Goal: Task Accomplishment & Management: Manage account settings

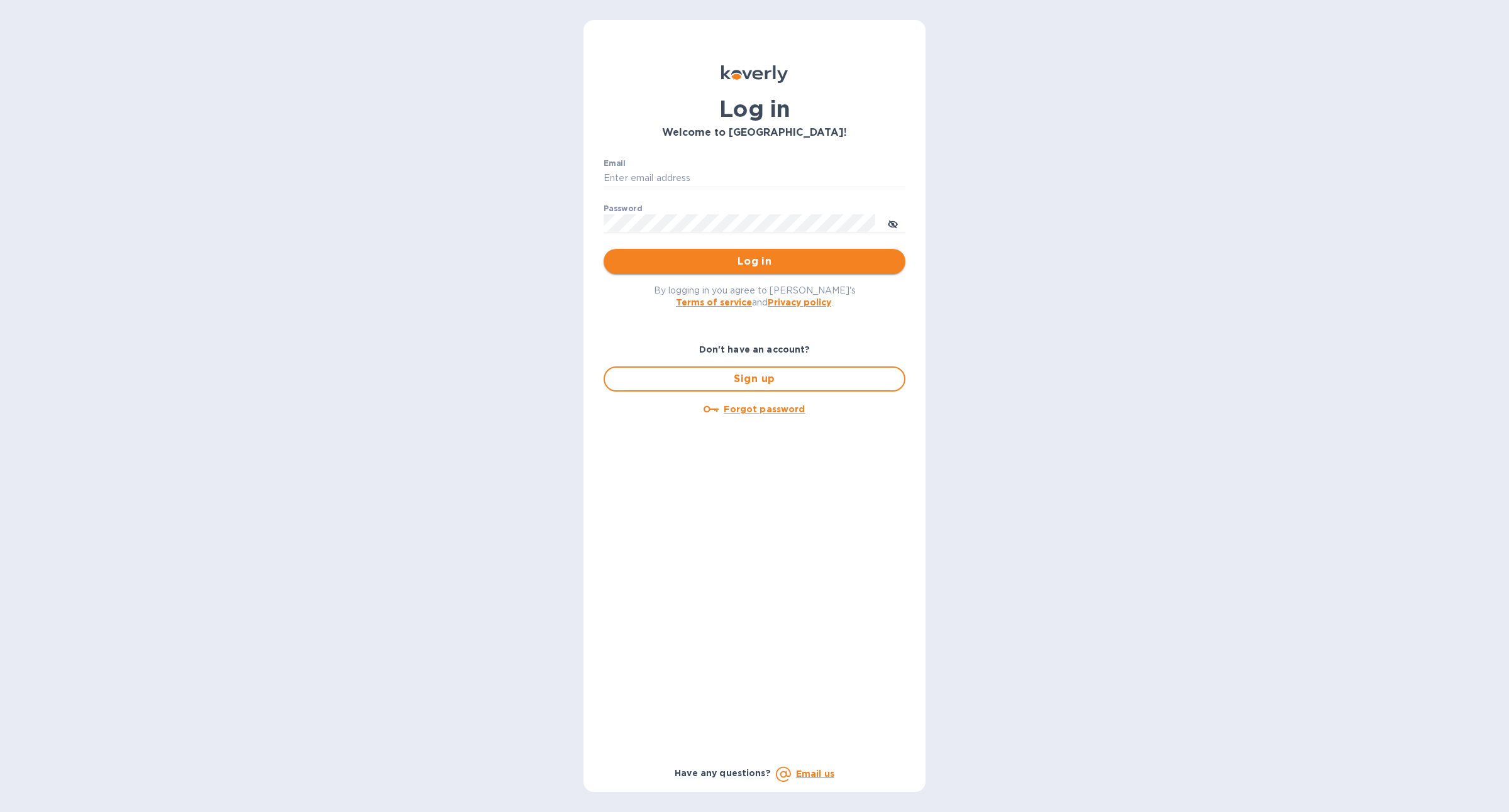
type input "[EMAIL_ADDRESS][PERSON_NAME][DOMAIN_NAME]"
click at [785, 264] on span "Log in" at bounding box center [755, 262] width 282 height 15
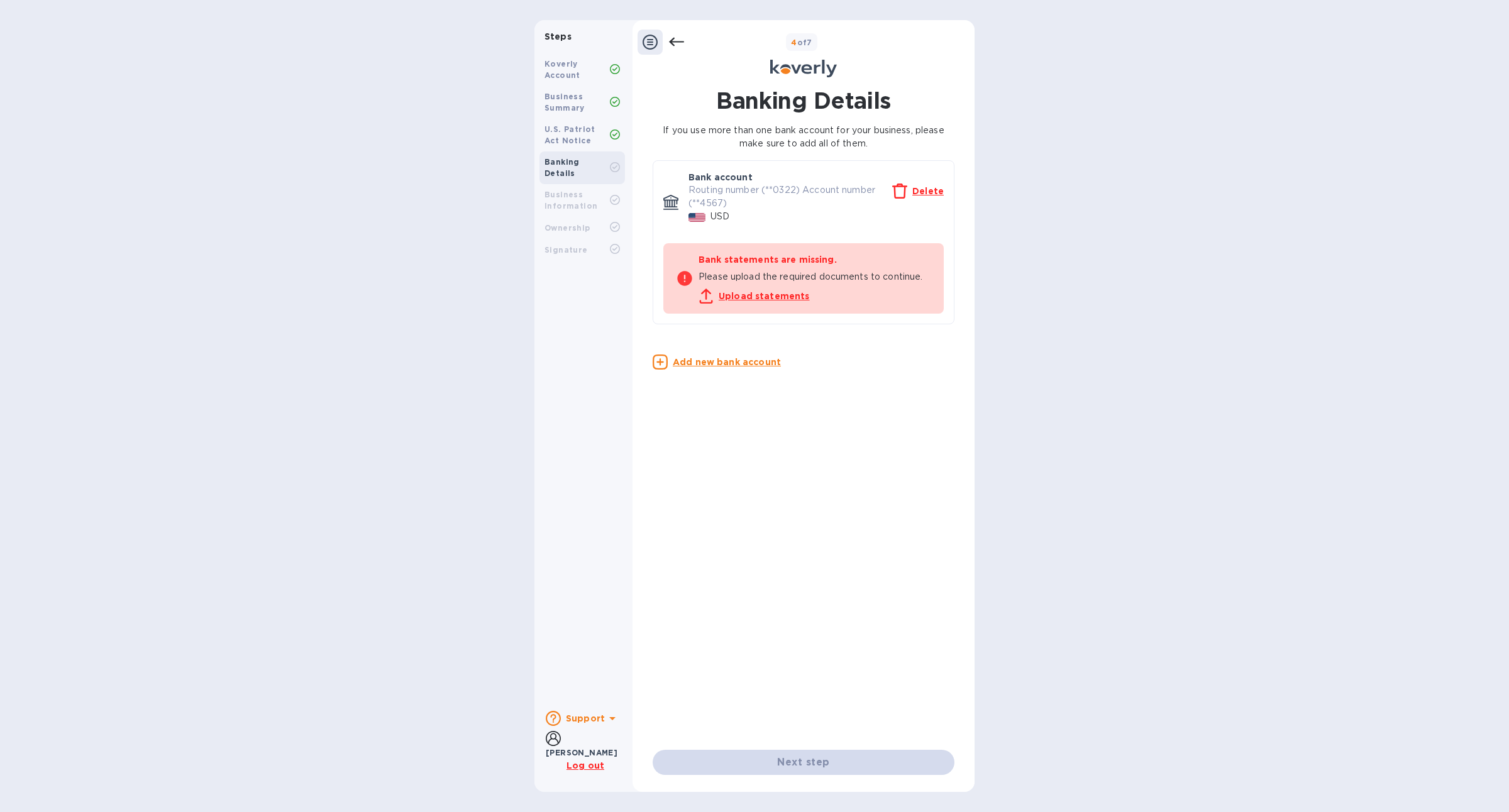
click at [668, 42] on div at bounding box center [660, 42] width 47 height 25
click at [644, 54] on div at bounding box center [650, 42] width 25 height 25
click at [647, 34] on icon at bounding box center [650, 42] width 15 height 15
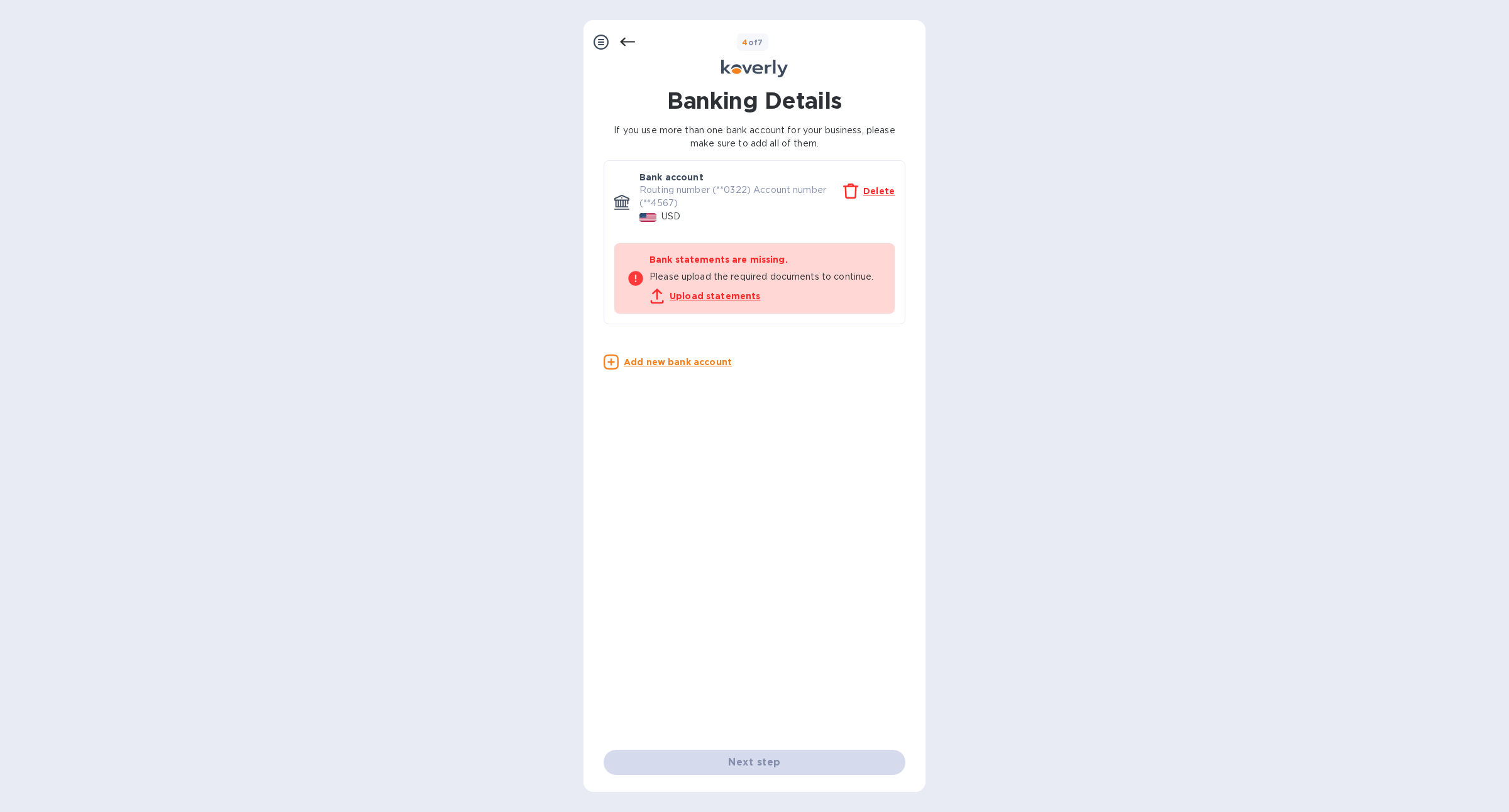
click at [647, 34] on div "4 of 7" at bounding box center [777, 42] width 285 height 18
click at [602, 45] on icon at bounding box center [601, 42] width 15 height 15
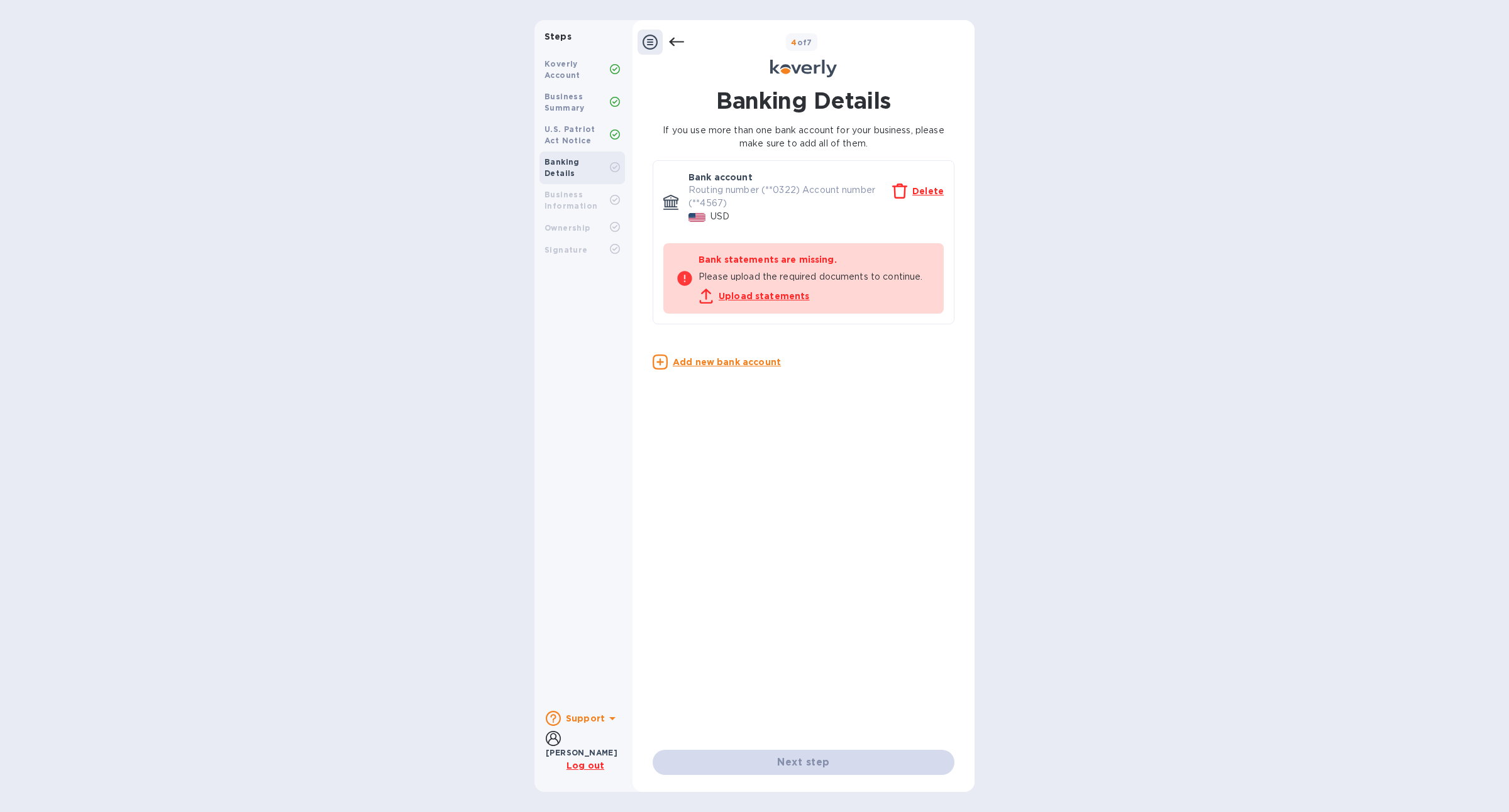
click at [670, 42] on icon at bounding box center [677, 42] width 15 height 9
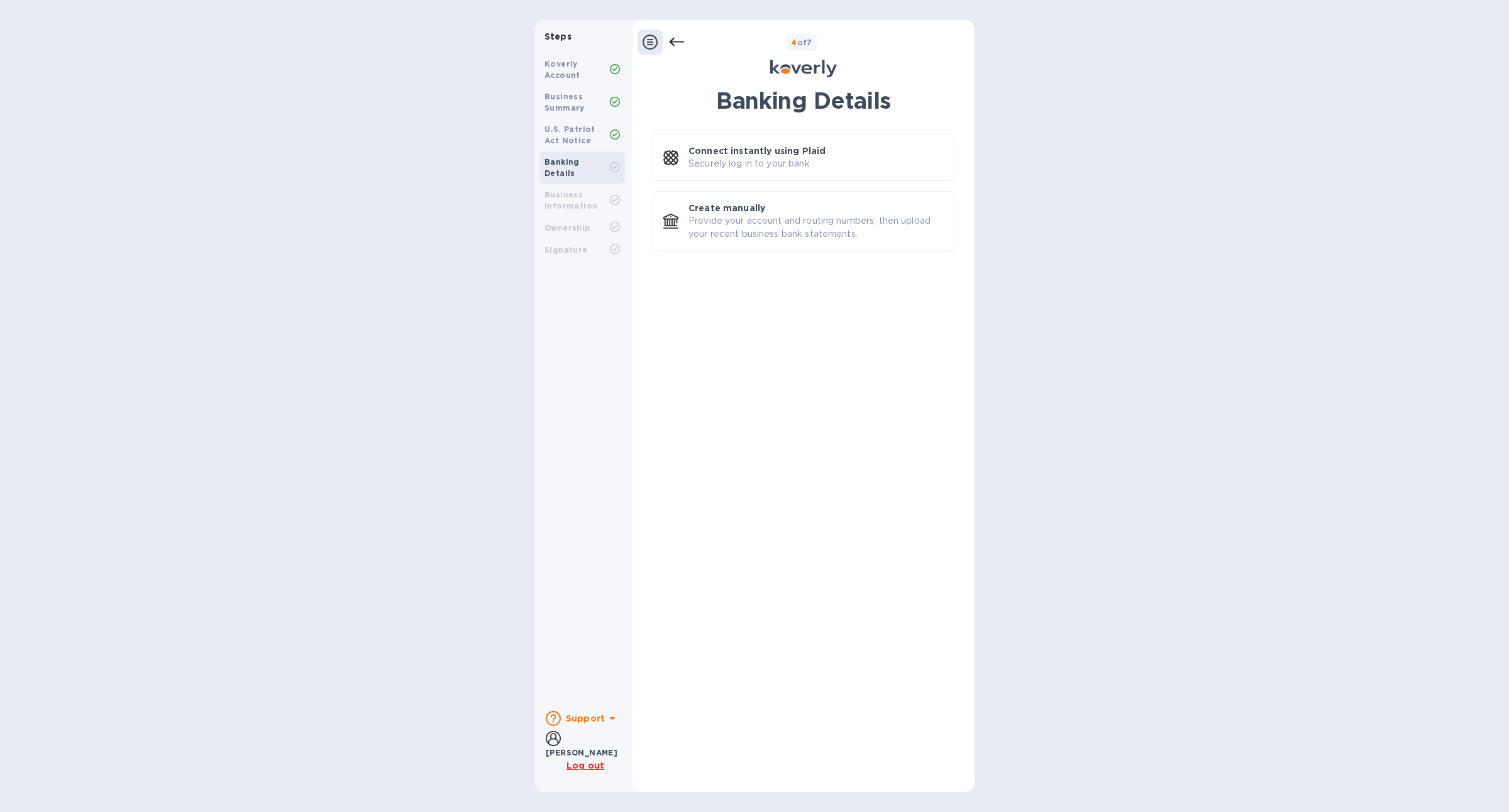
click at [670, 42] on icon at bounding box center [677, 42] width 15 height 9
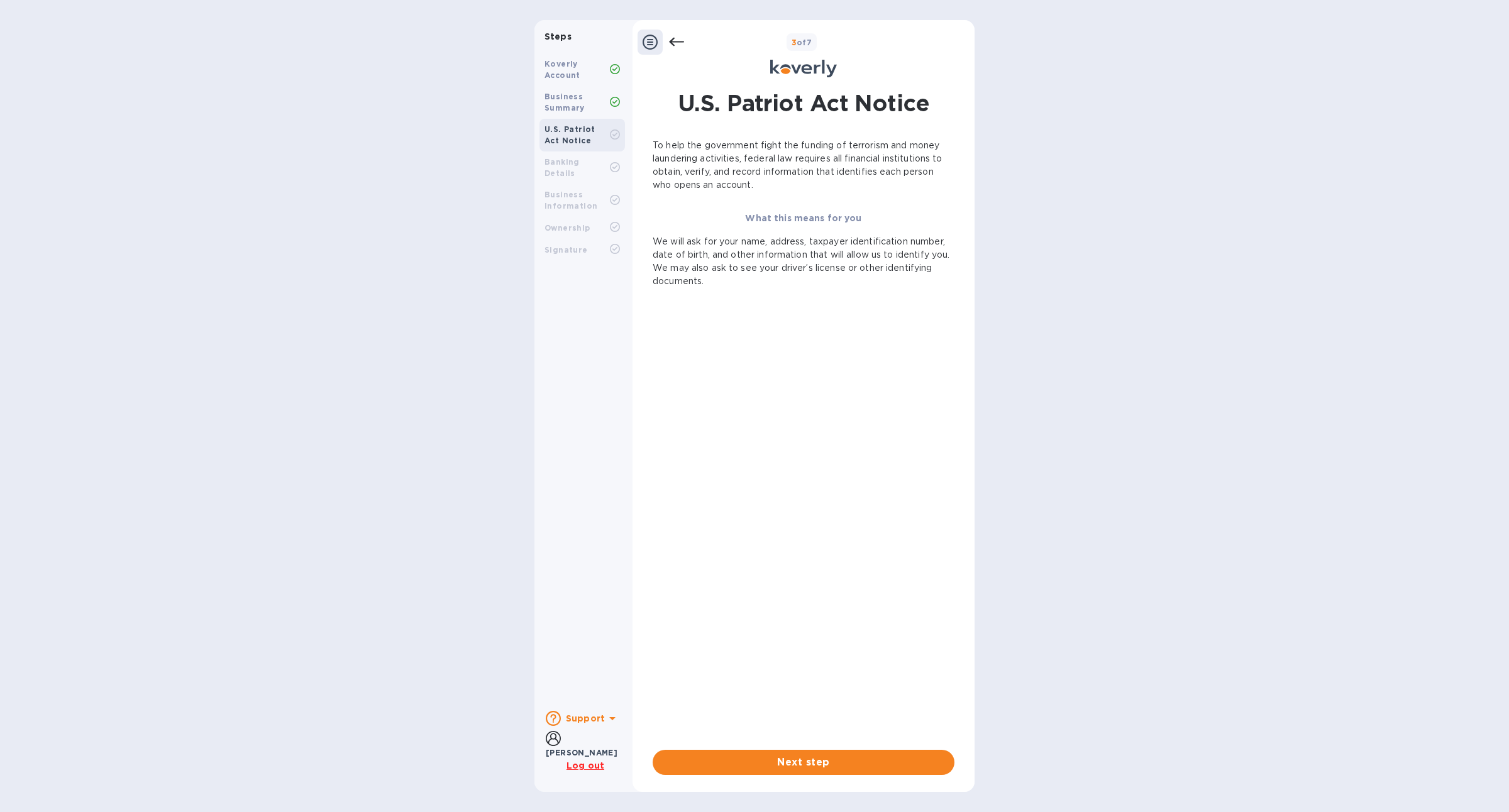
click at [743, 235] on p "We will ask for your name, address, taxpayer identification number, date of bir…" at bounding box center [803, 262] width 302 height 53
click at [746, 769] on span "Next step" at bounding box center [803, 762] width 282 height 15
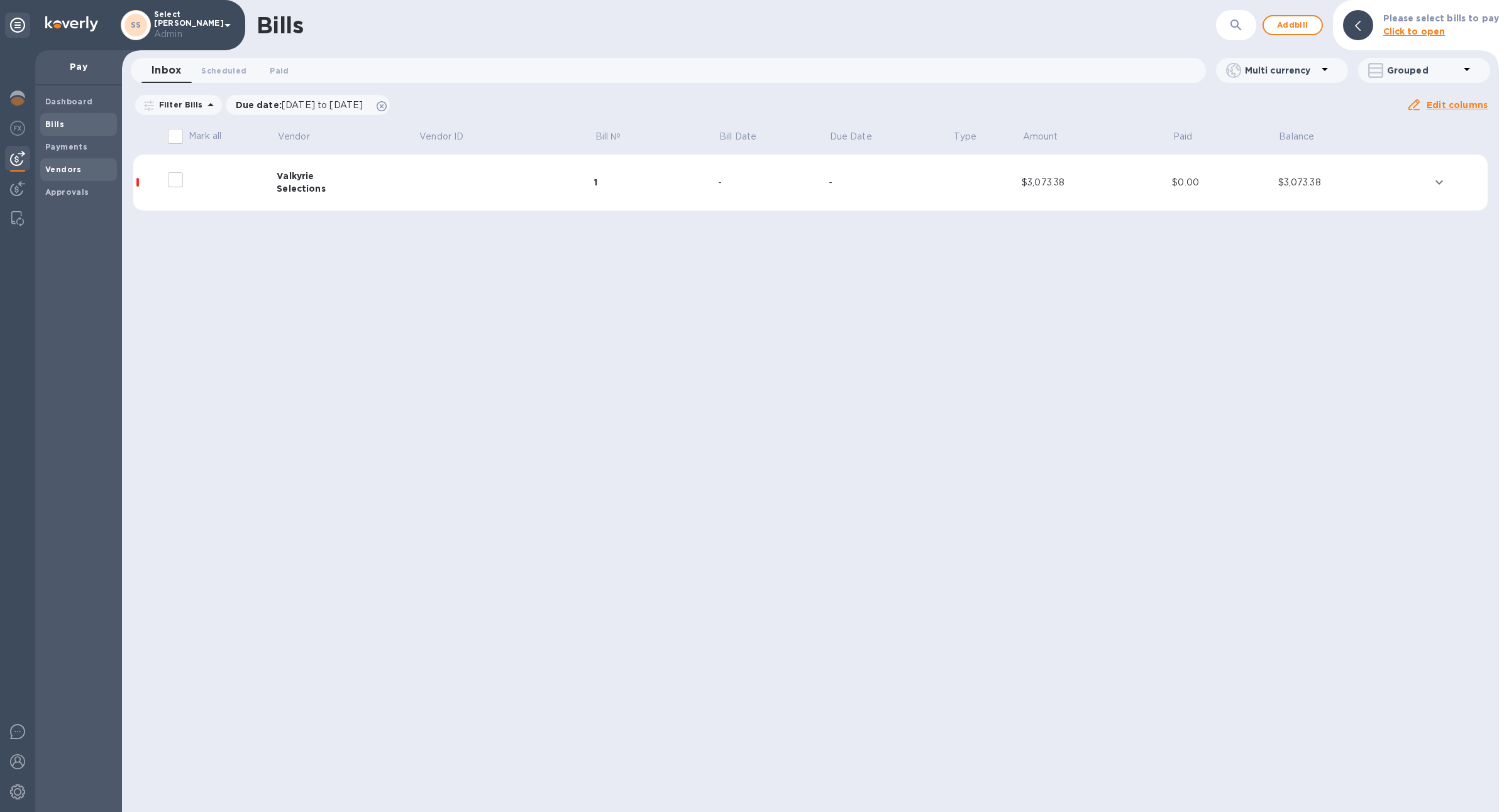
click at [78, 170] on b "Vendors" at bounding box center [63, 169] width 36 height 9
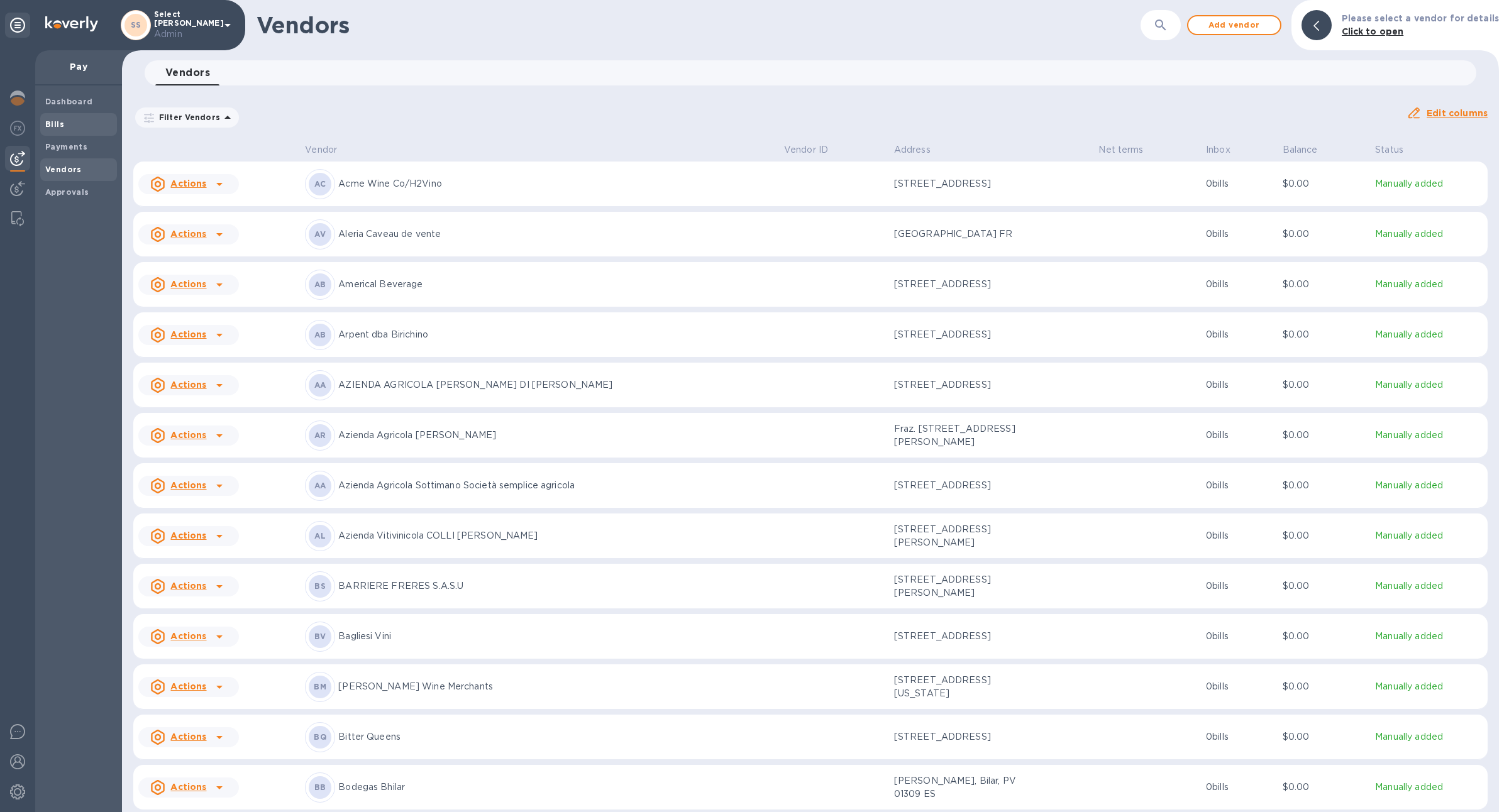
click at [78, 127] on span "Bills" at bounding box center [78, 124] width 67 height 13
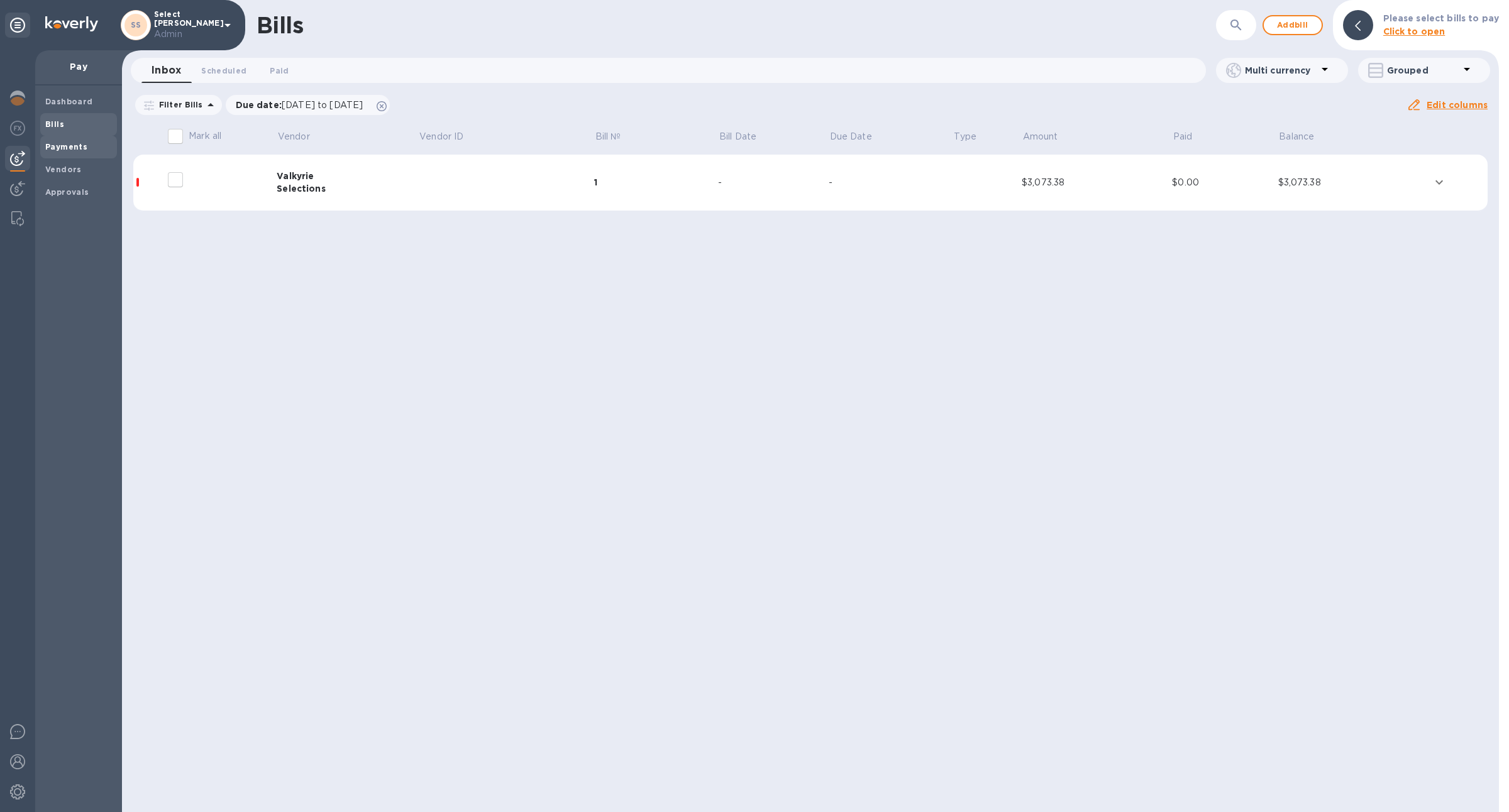
click at [78, 147] on b "Payments" at bounding box center [66, 147] width 42 height 9
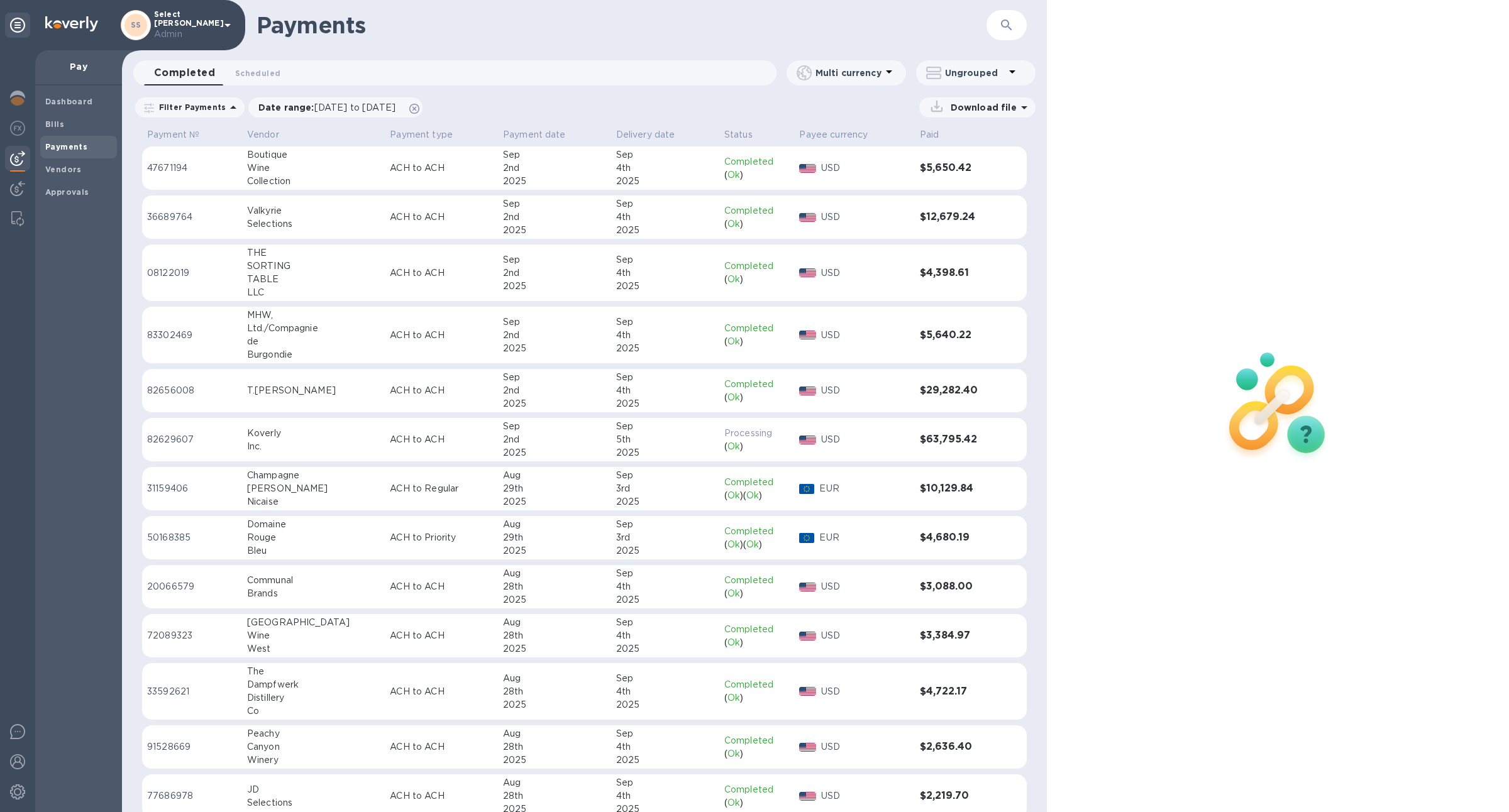
click at [971, 110] on p "Download file" at bounding box center [981, 107] width 71 height 13
click at [850, 185] on p "PDF file" at bounding box center [845, 185] width 37 height 13
click at [851, 199] on p "XLSX file" at bounding box center [846, 196] width 42 height 13
